Goal: Navigation & Orientation: Find specific page/section

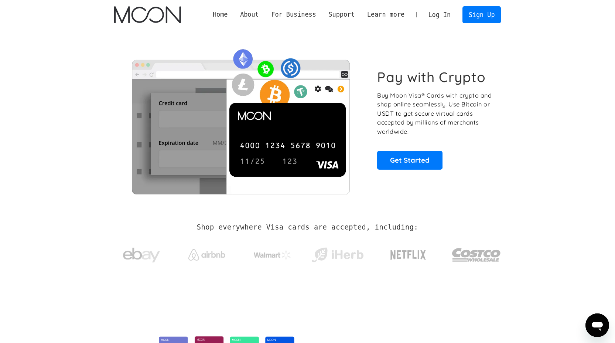
click at [500, 40] on div "Pay with Crypto Buy Moon Visa® Cards with crypto and shop online seamlessly! Us…" at bounding box center [307, 119] width 387 height 179
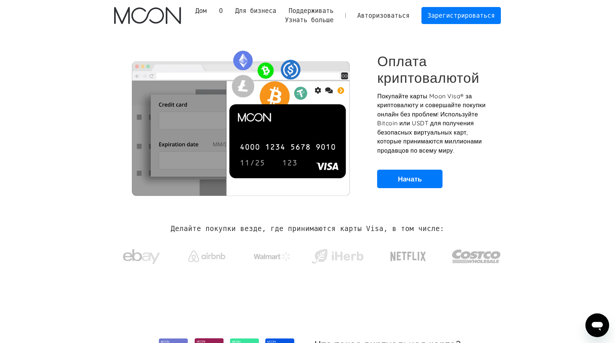
click at [385, 14] on font "Авторизоваться" at bounding box center [383, 15] width 52 height 7
